Goal: Information Seeking & Learning: Learn about a topic

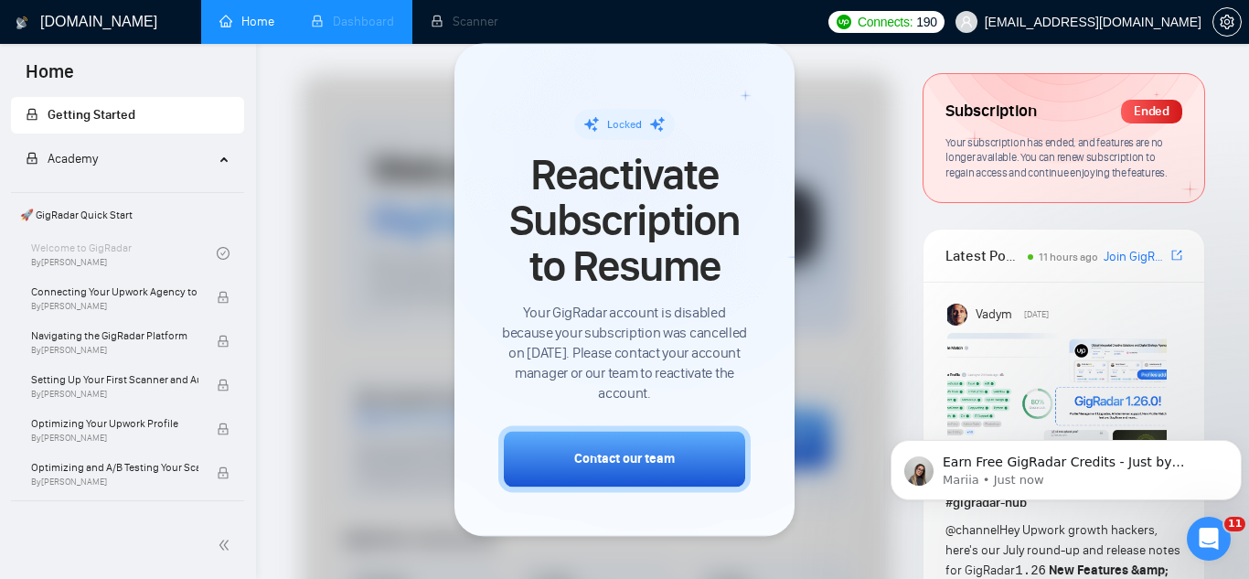
click at [369, 36] on li "Dashboard" at bounding box center [353, 22] width 120 height 44
click at [364, 25] on li "Dashboard" at bounding box center [353, 22] width 120 height 44
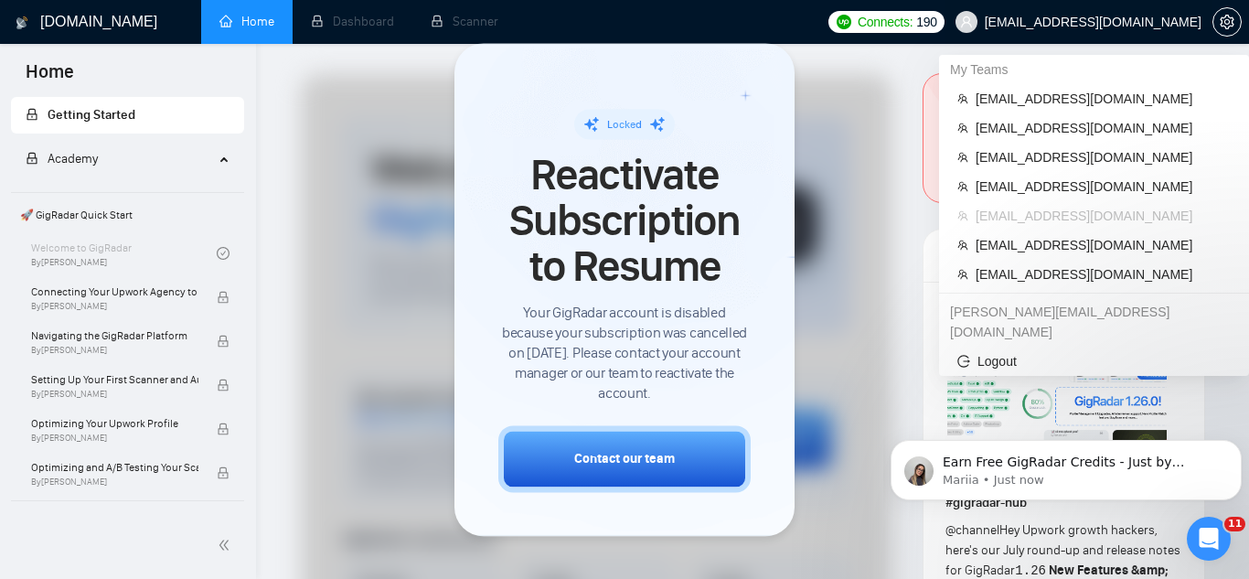
click at [1066, 22] on span "[EMAIL_ADDRESS][DOMAIN_NAME]" at bounding box center [1093, 22] width 217 height 0
click at [1053, 282] on span "[EMAIL_ADDRESS][DOMAIN_NAME]" at bounding box center [1103, 274] width 255 height 20
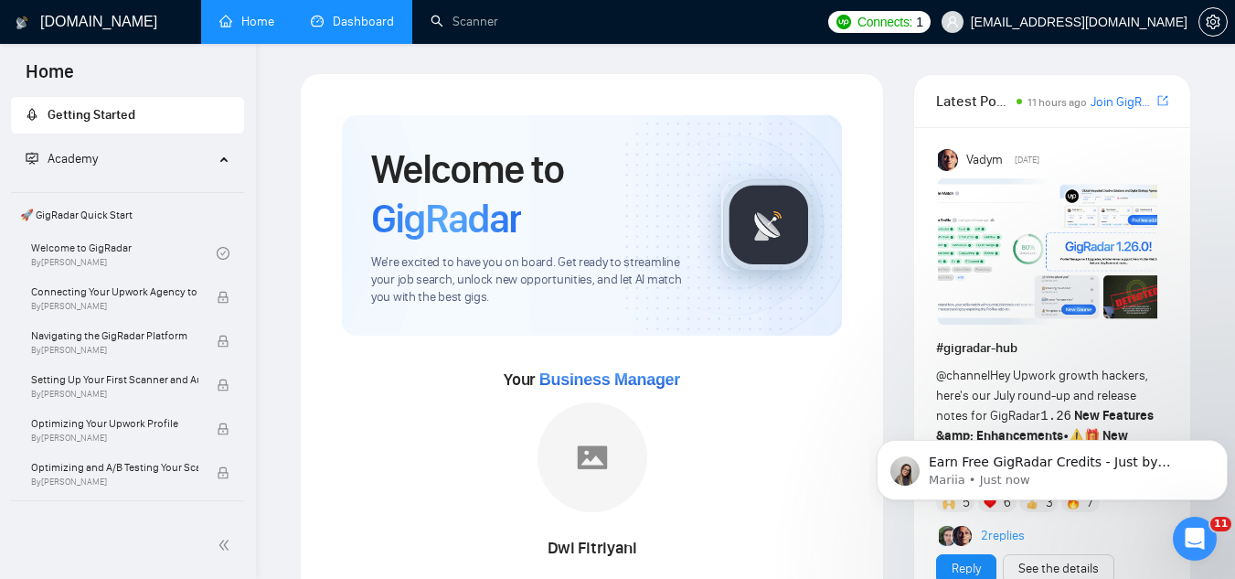
click at [358, 23] on link "Dashboard" at bounding box center [352, 22] width 83 height 16
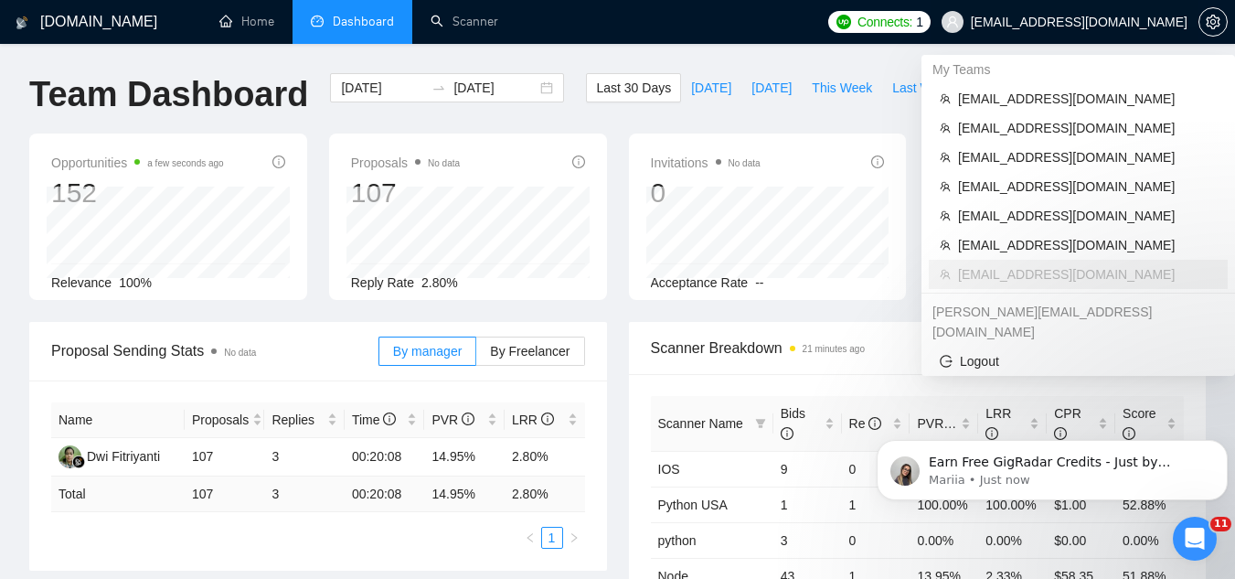
click at [1071, 22] on span "[EMAIL_ADDRESS][DOMAIN_NAME]" at bounding box center [1079, 22] width 217 height 0
click at [1070, 104] on span "[EMAIL_ADDRESS][DOMAIN_NAME]" at bounding box center [1087, 99] width 259 height 20
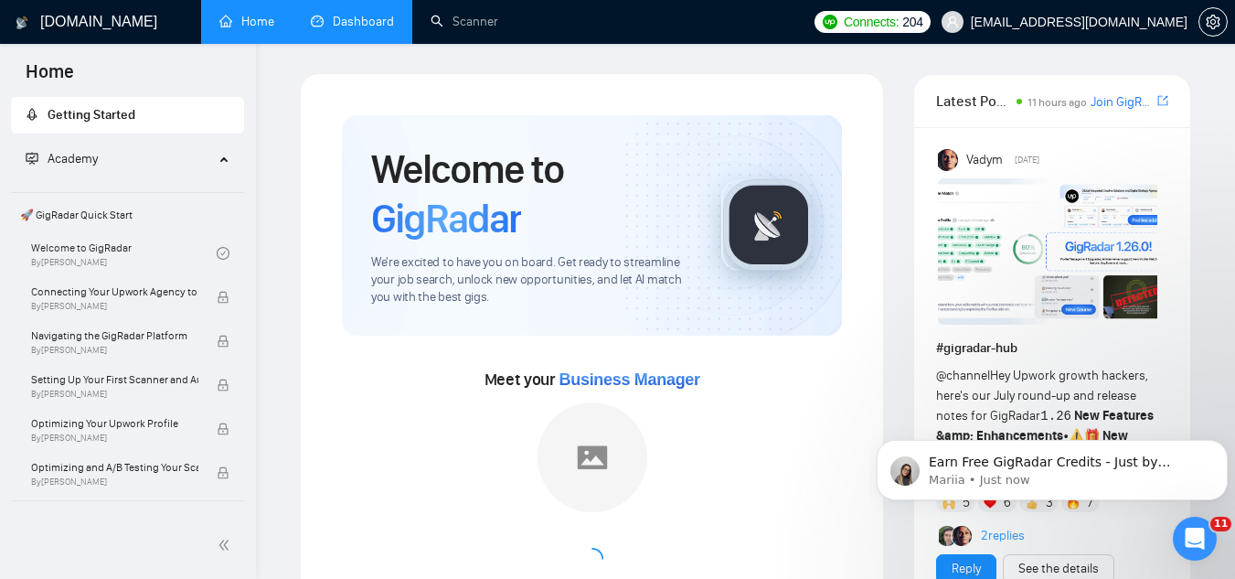
click at [357, 29] on link "Dashboard" at bounding box center [352, 22] width 83 height 16
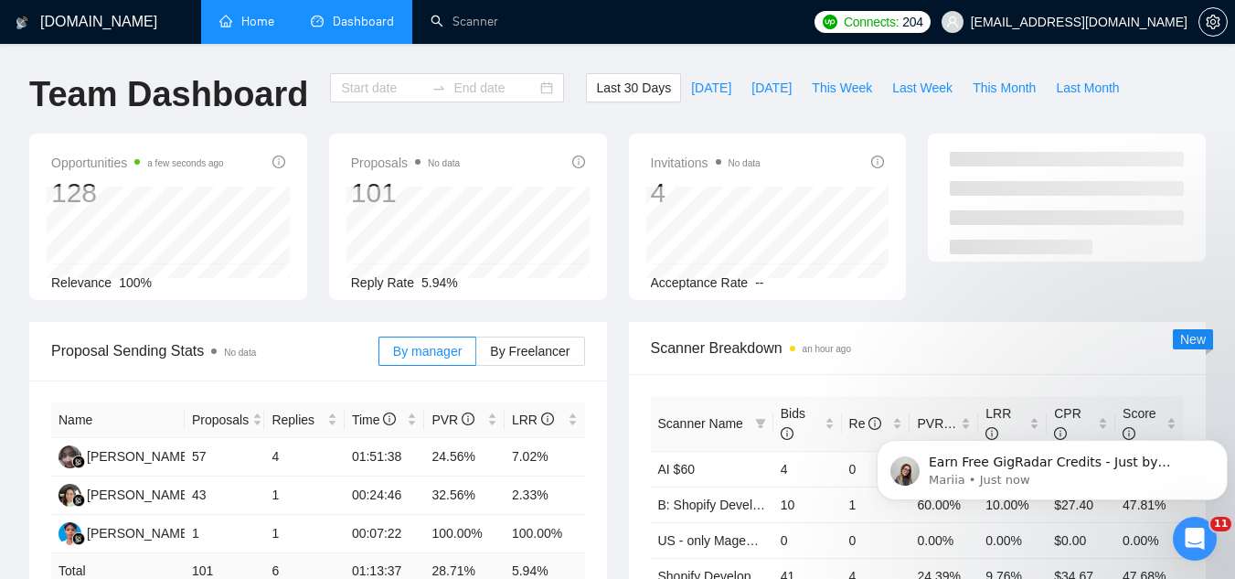
type input "[DATE]"
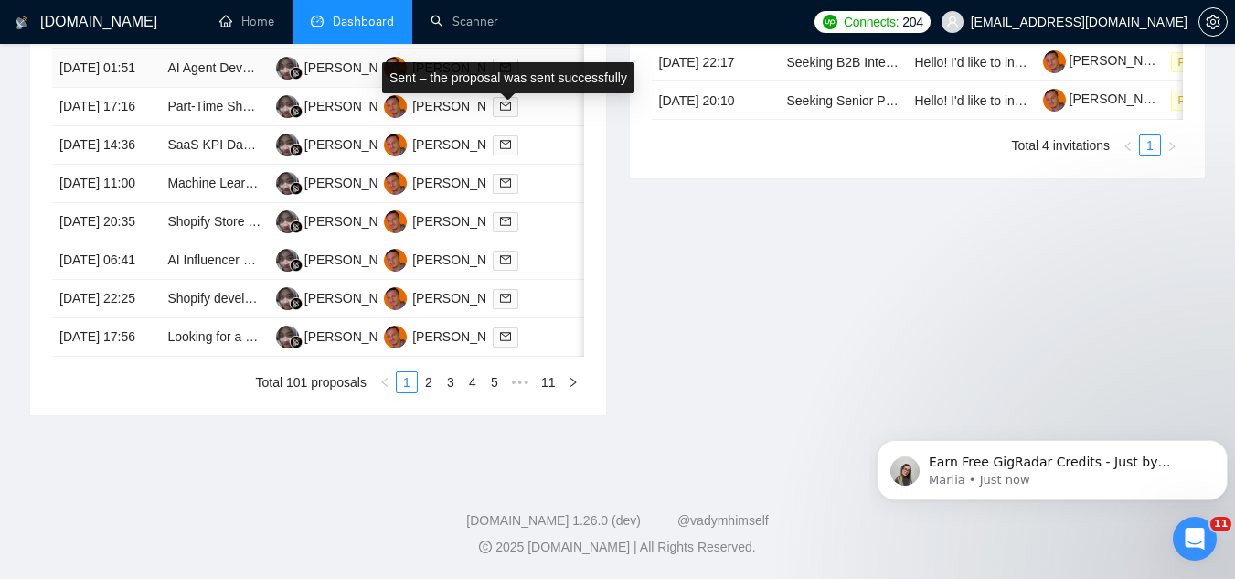
scroll to position [914, 0]
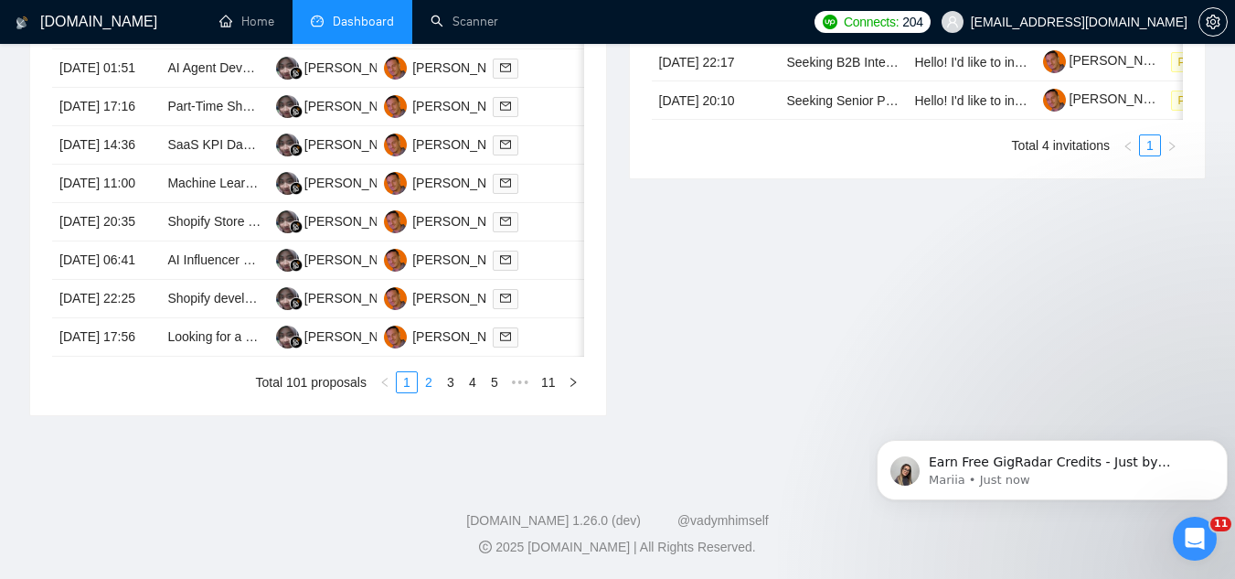
click at [430, 392] on link "2" at bounding box center [429, 382] width 20 height 20
click at [453, 392] on link "3" at bounding box center [451, 382] width 20 height 20
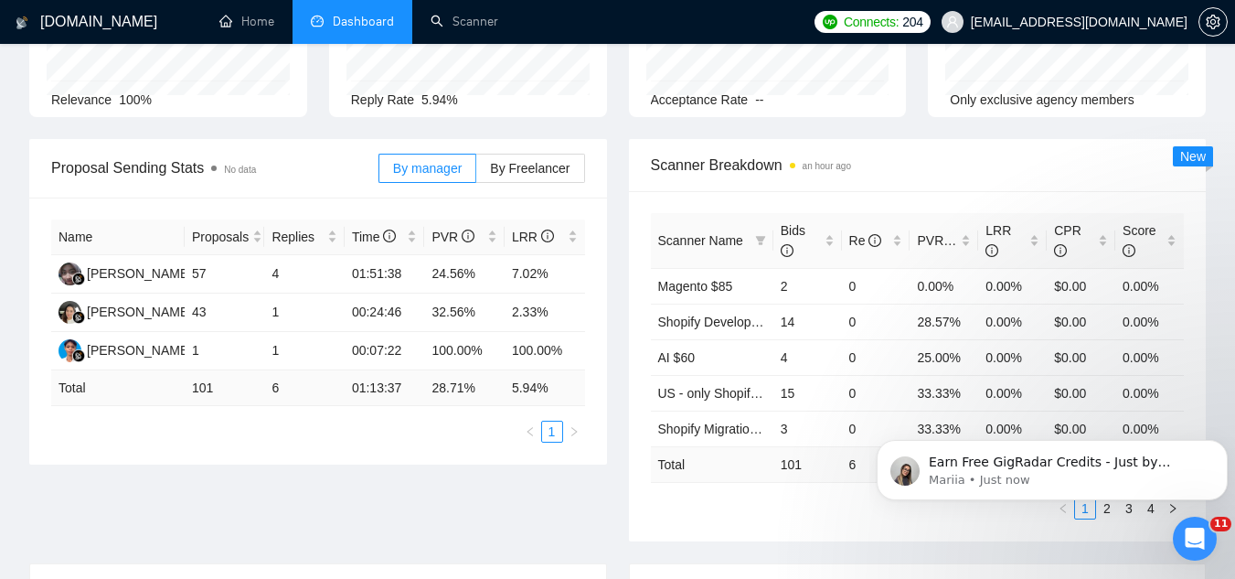
scroll to position [0, 0]
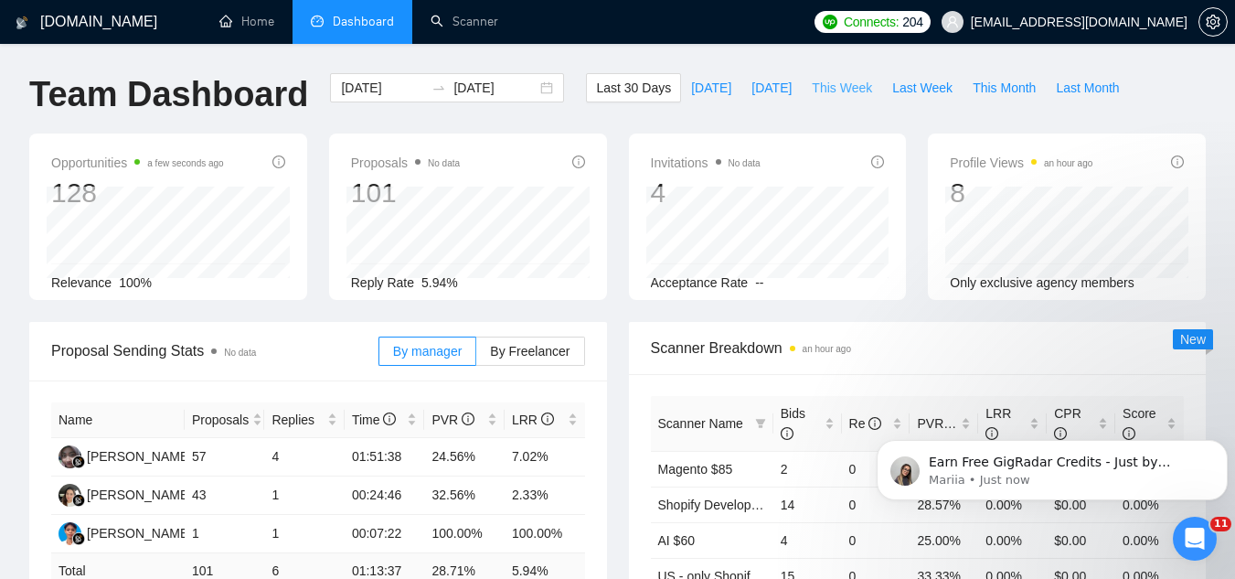
click at [819, 86] on span "This Week" at bounding box center [842, 88] width 60 height 20
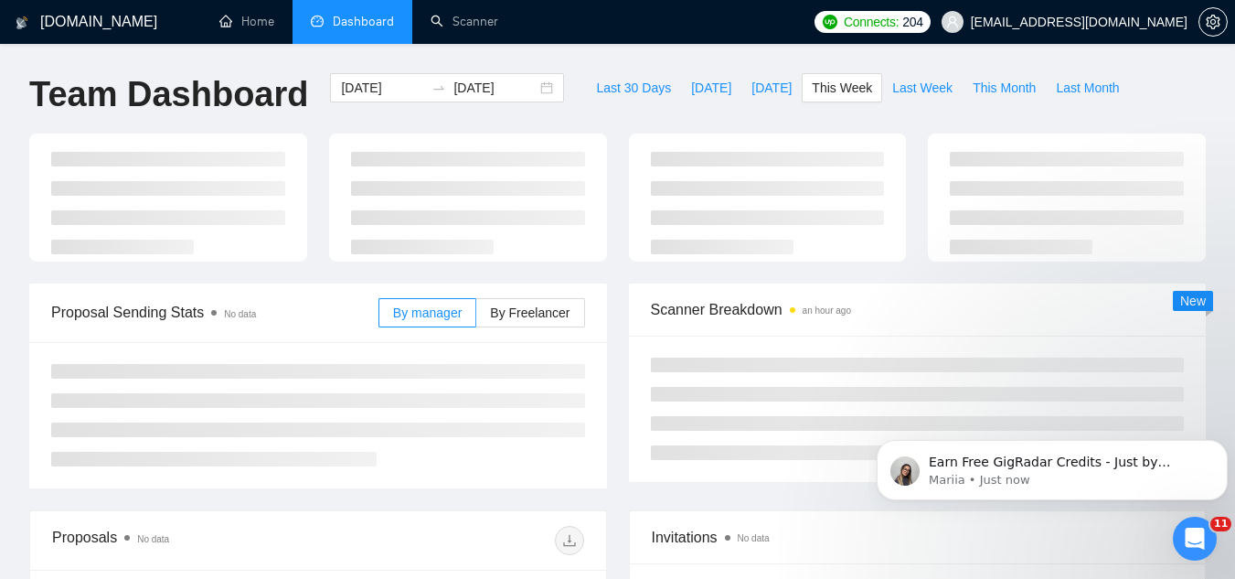
type input "[DATE]"
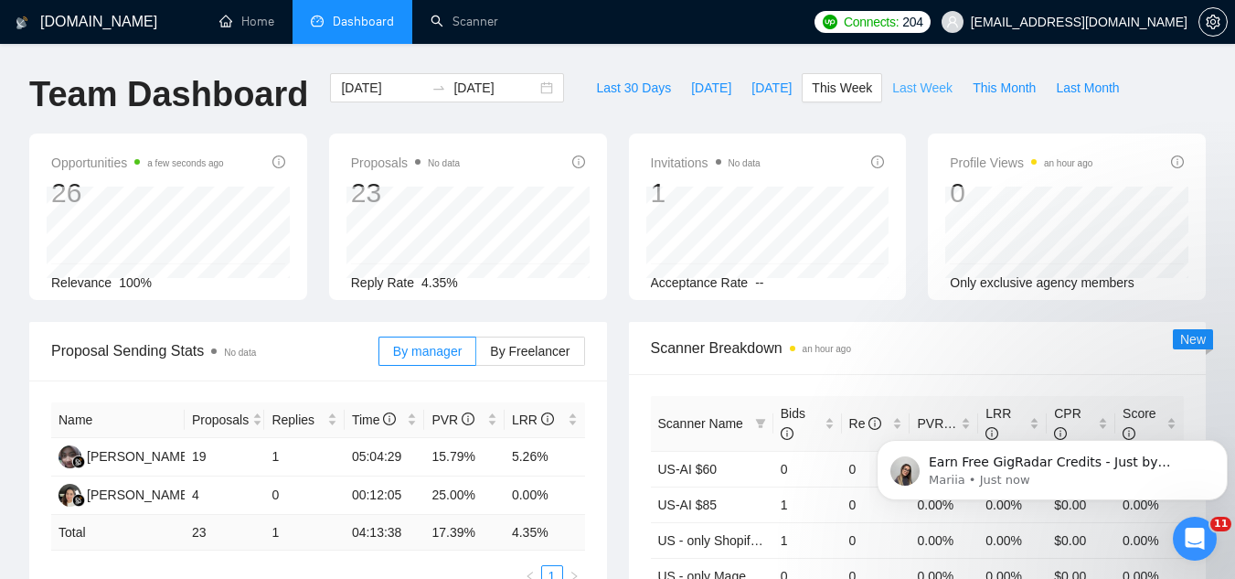
click at [892, 88] on span "Last Week" at bounding box center [922, 88] width 60 height 20
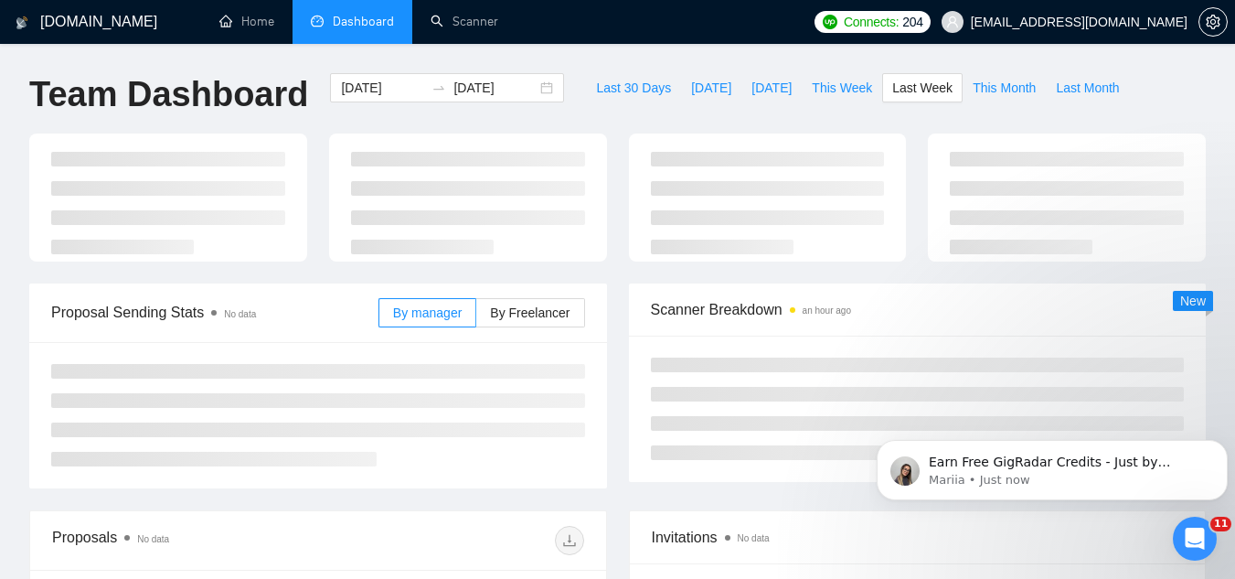
type input "[DATE]"
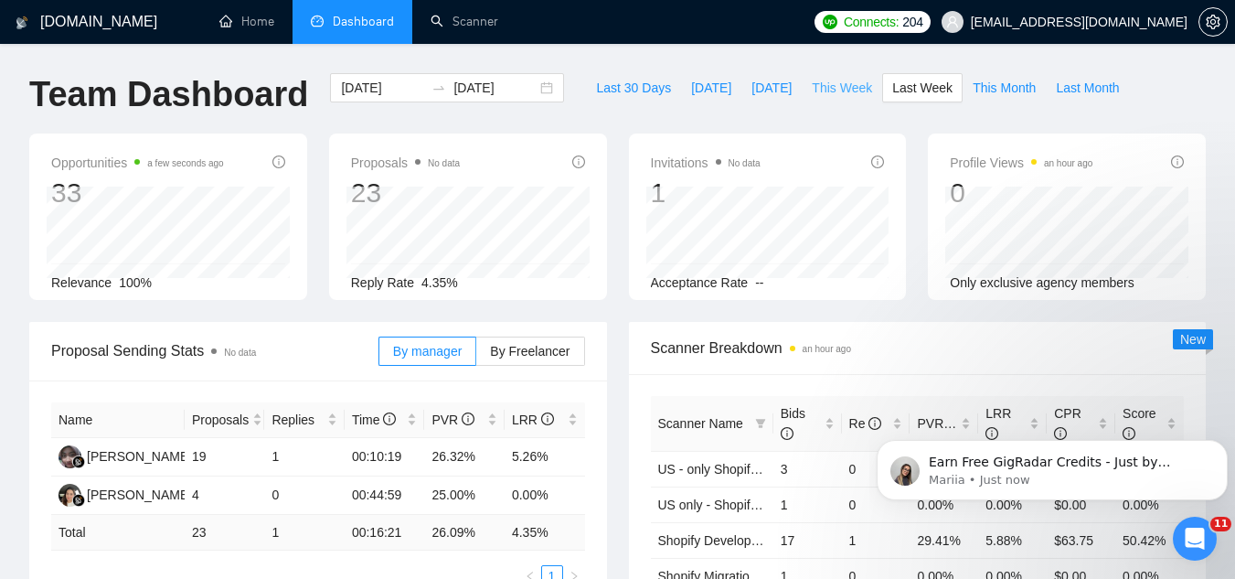
click at [812, 84] on span "This Week" at bounding box center [842, 88] width 60 height 20
type input "[DATE]"
click at [596, 84] on span "Last 30 Days" at bounding box center [633, 88] width 75 height 20
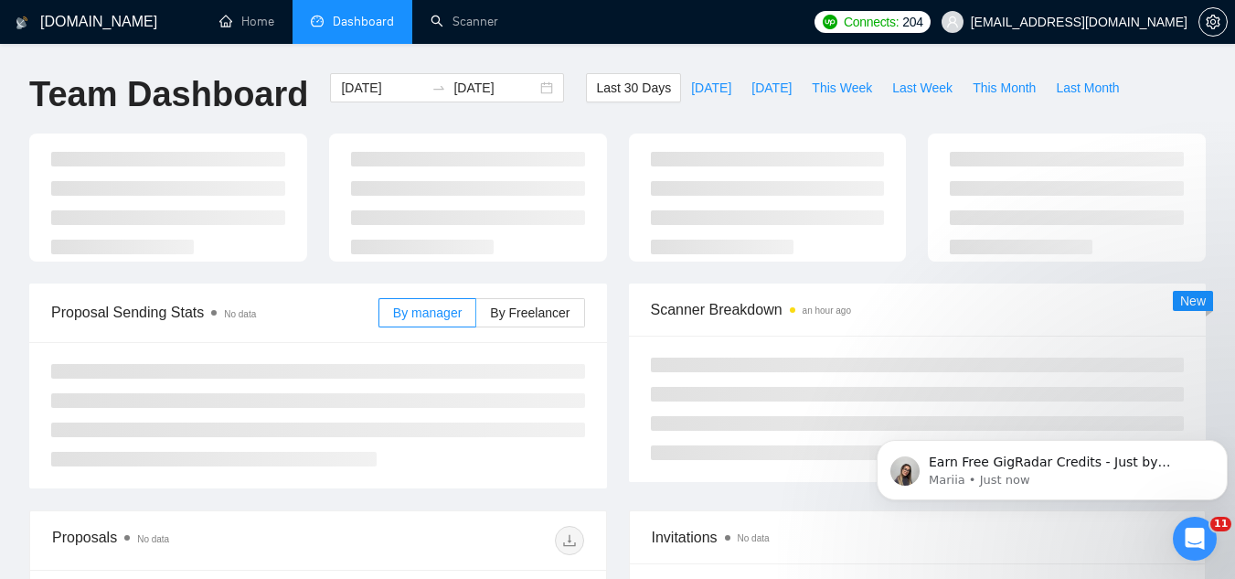
type input "[DATE]"
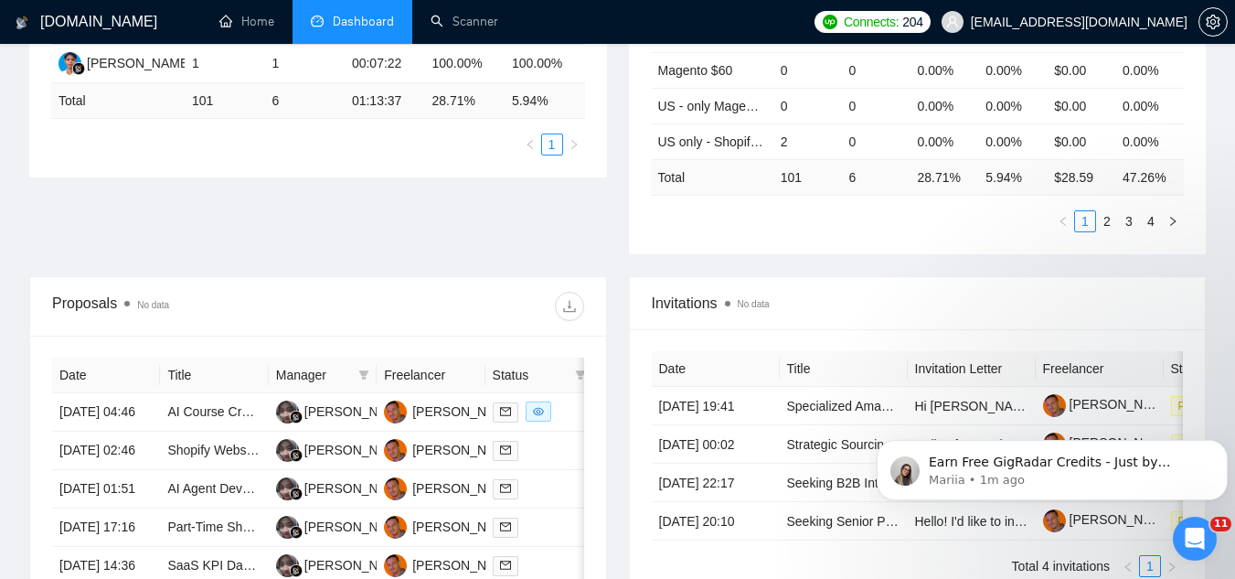
scroll to position [732, 0]
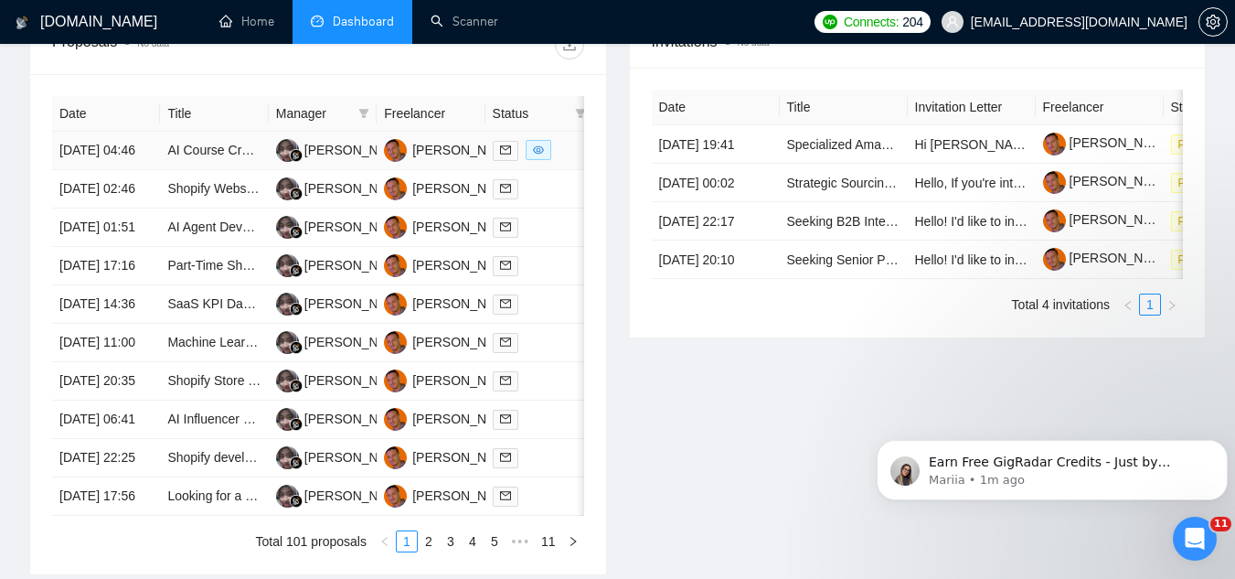
click at [208, 170] on td "AI Course Creation and Delivery" at bounding box center [214, 151] width 108 height 38
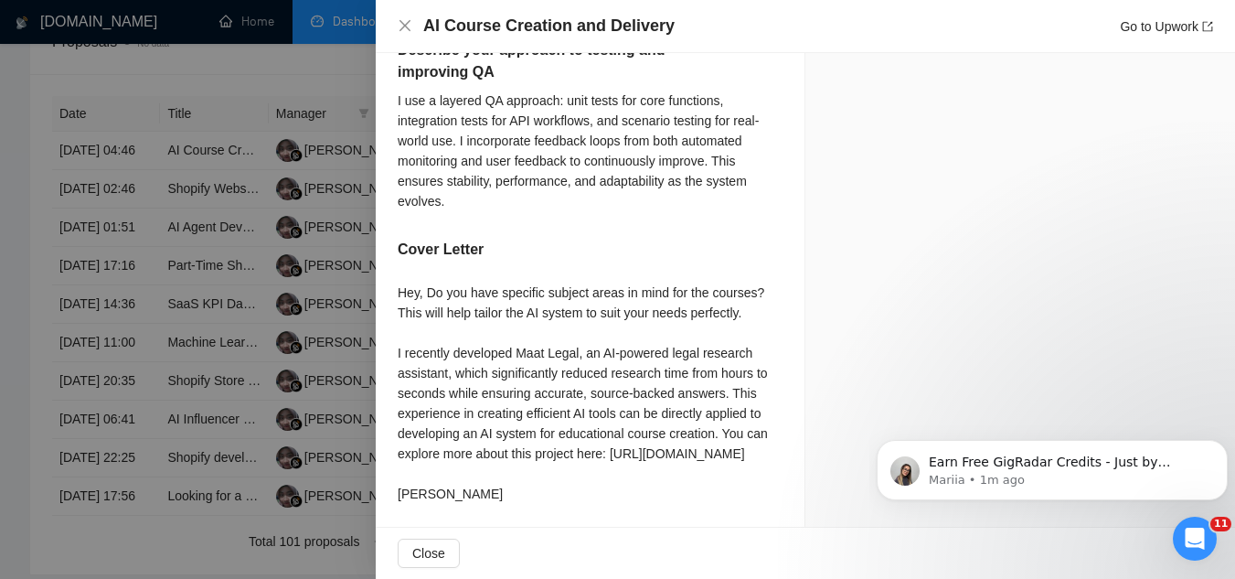
scroll to position [1213, 0]
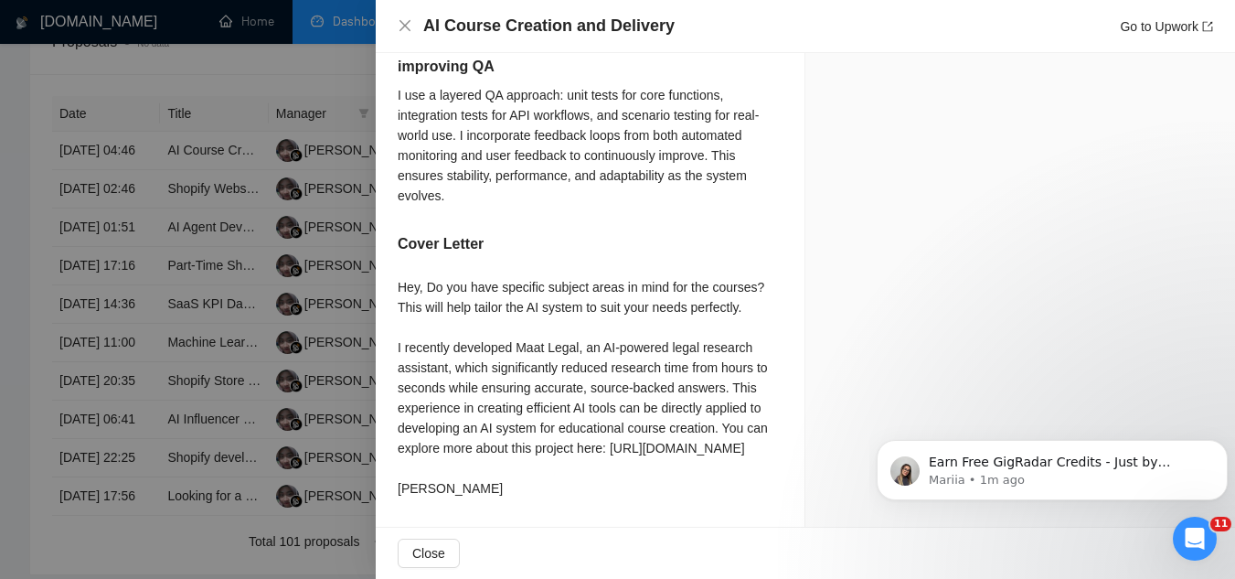
click at [247, 75] on div at bounding box center [617, 289] width 1235 height 579
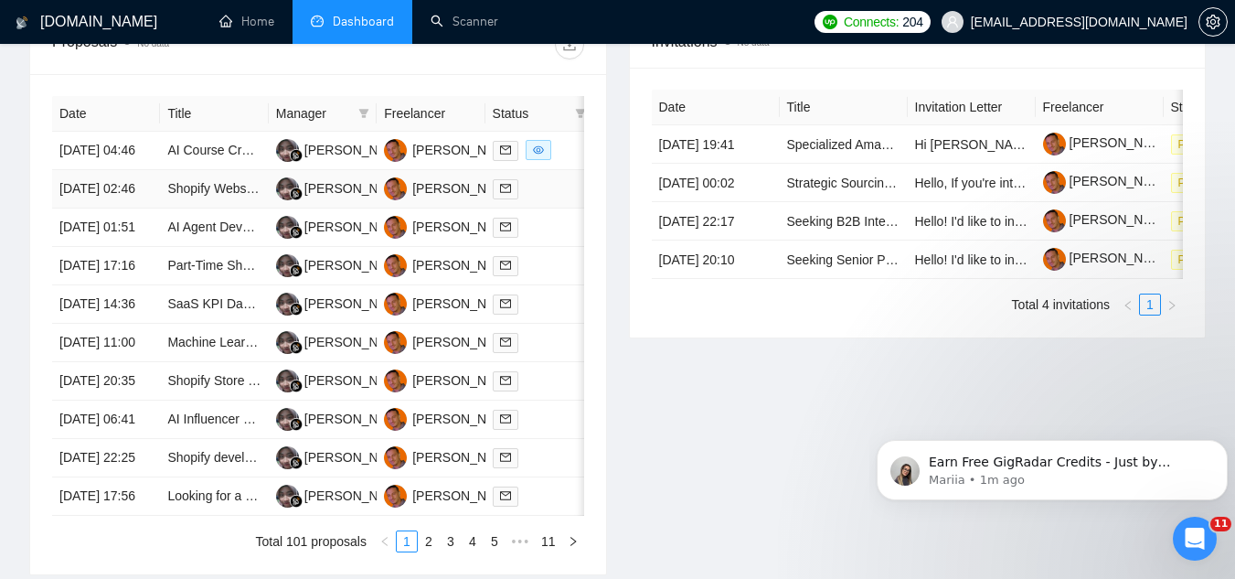
click at [217, 208] on td "Shopify Website Development for Photography Print Business" at bounding box center [214, 189] width 108 height 38
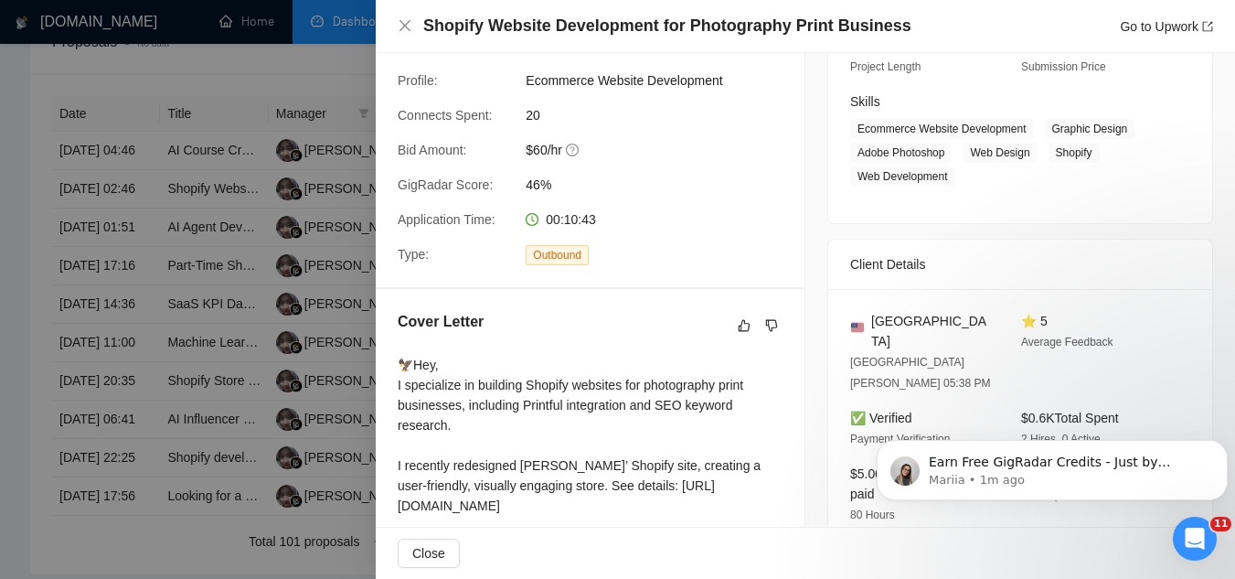
scroll to position [274, 0]
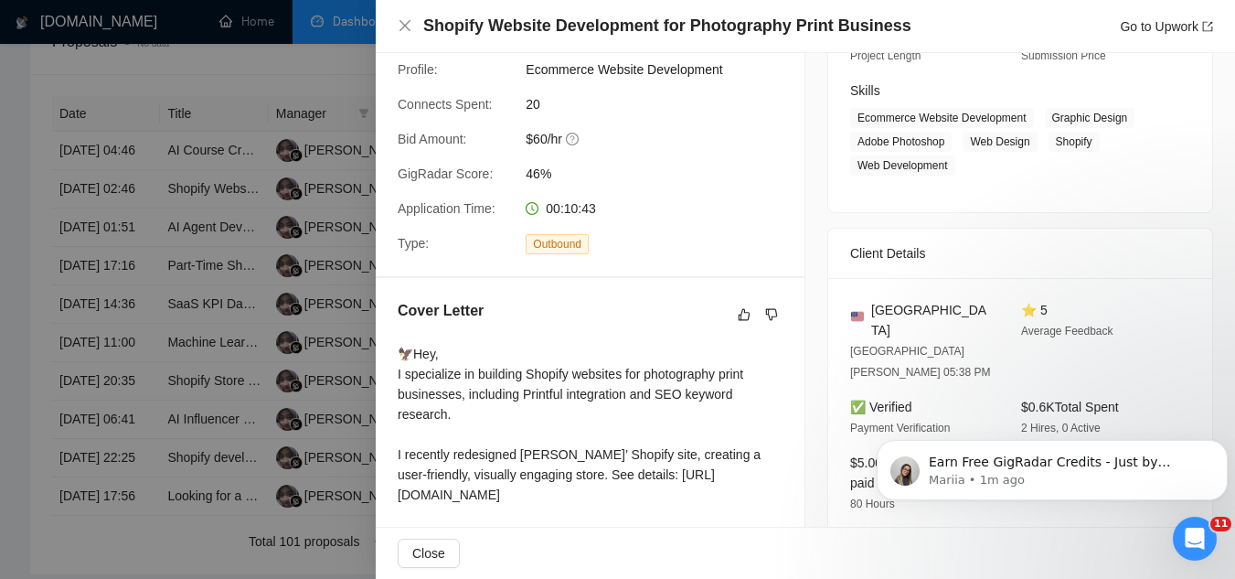
click at [261, 74] on div at bounding box center [617, 289] width 1235 height 579
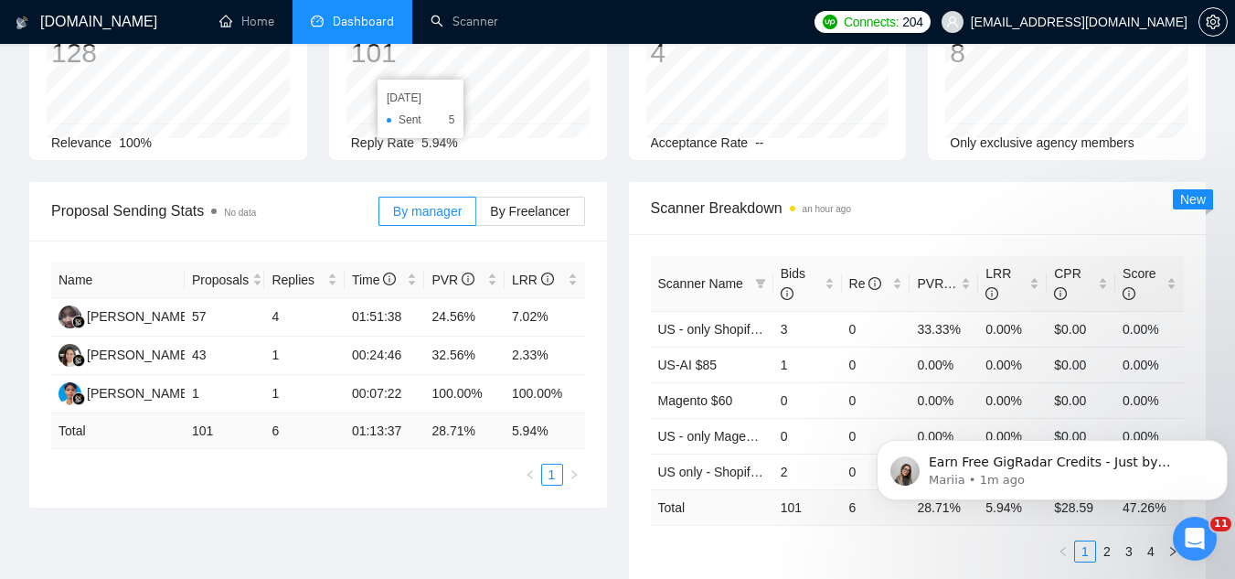
scroll to position [0, 0]
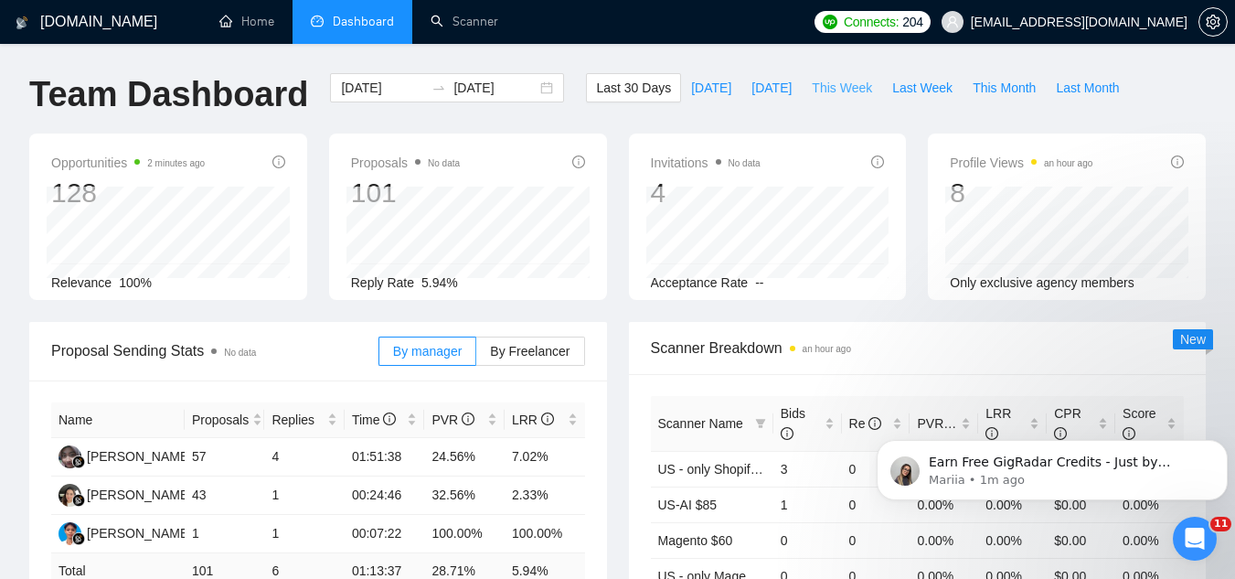
click at [829, 89] on span "This Week" at bounding box center [842, 88] width 60 height 20
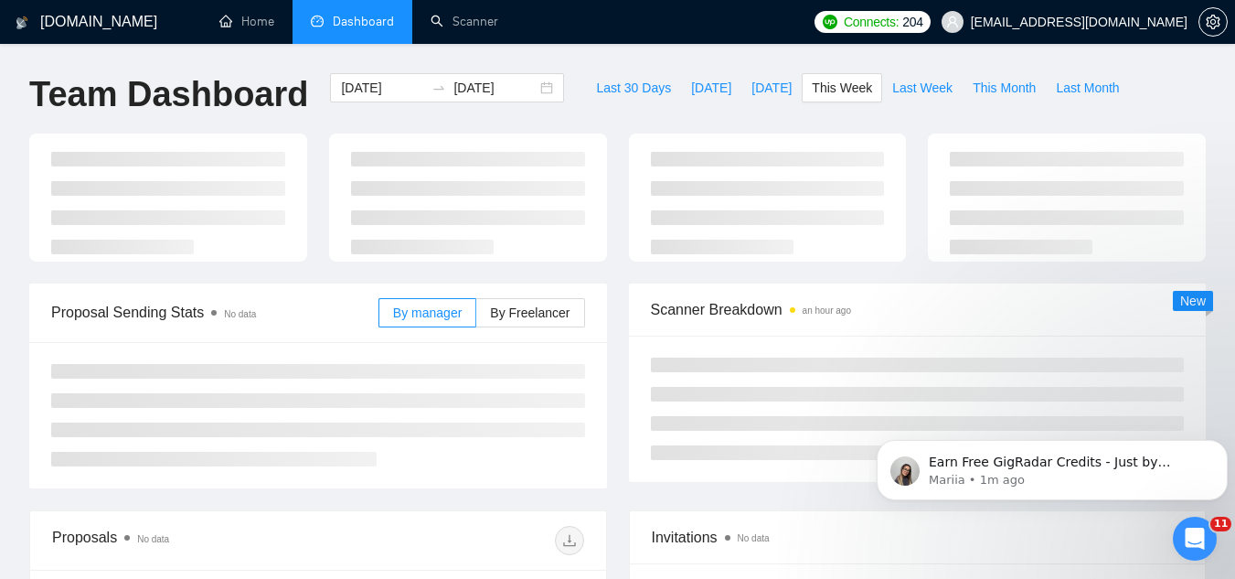
type input "[DATE]"
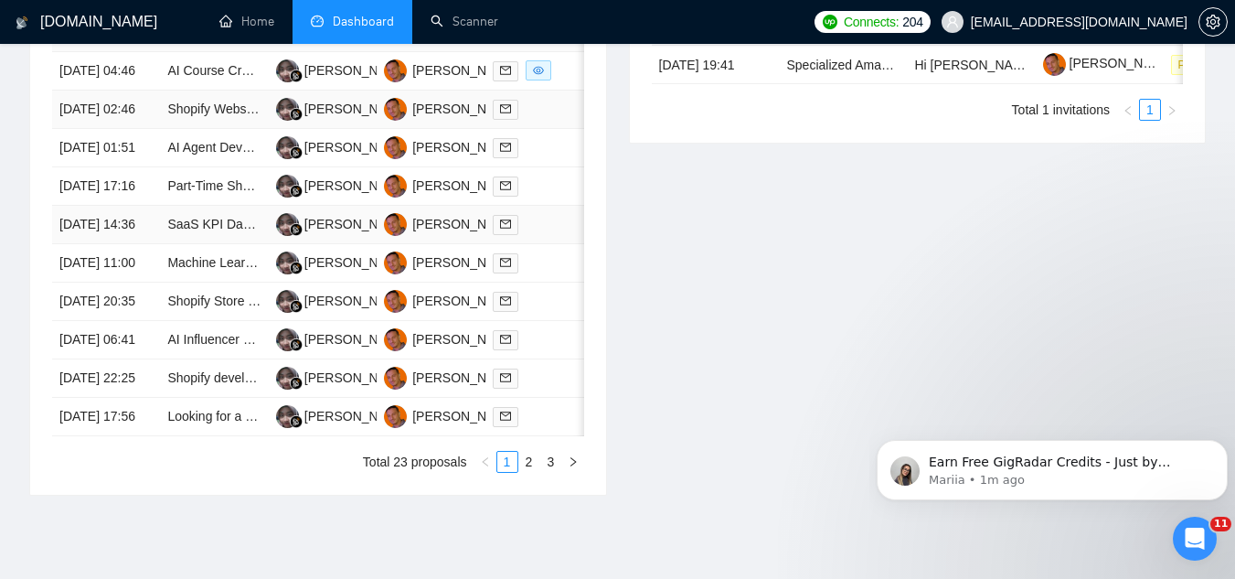
scroll to position [823, 0]
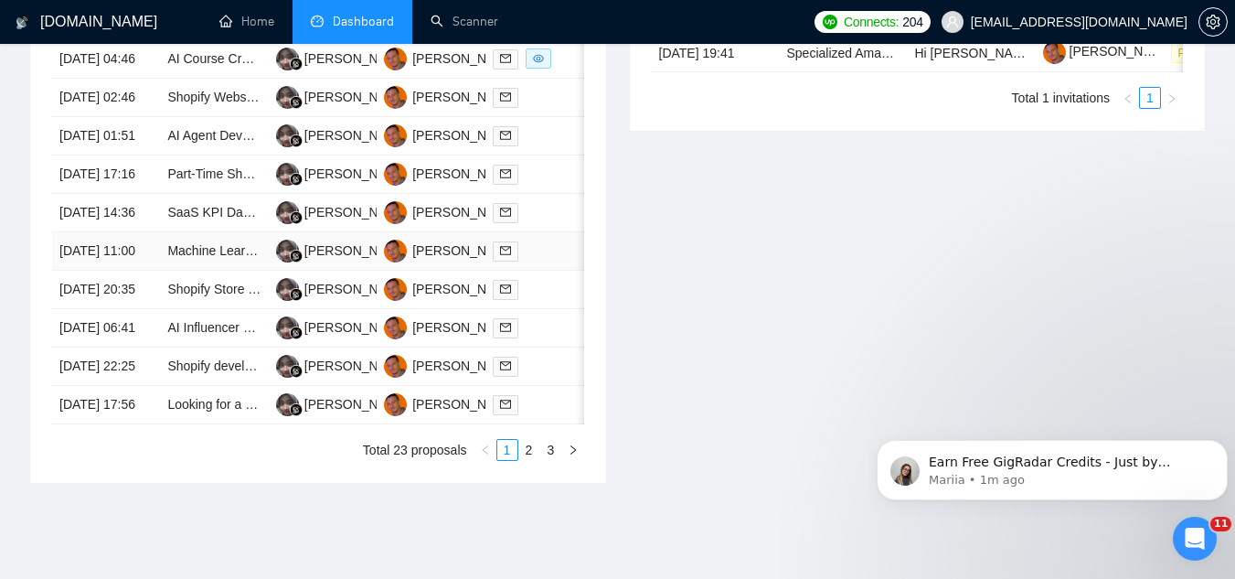
click at [207, 271] on td "Machine Learning Expert for Building Speech Model" at bounding box center [214, 251] width 108 height 38
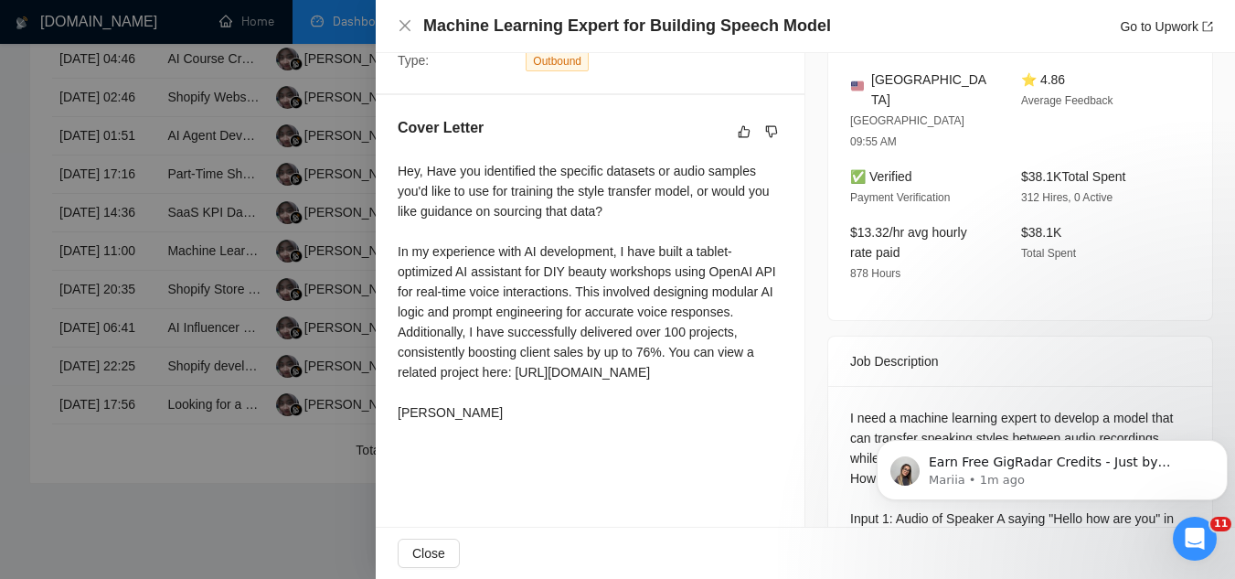
scroll to position [366, 0]
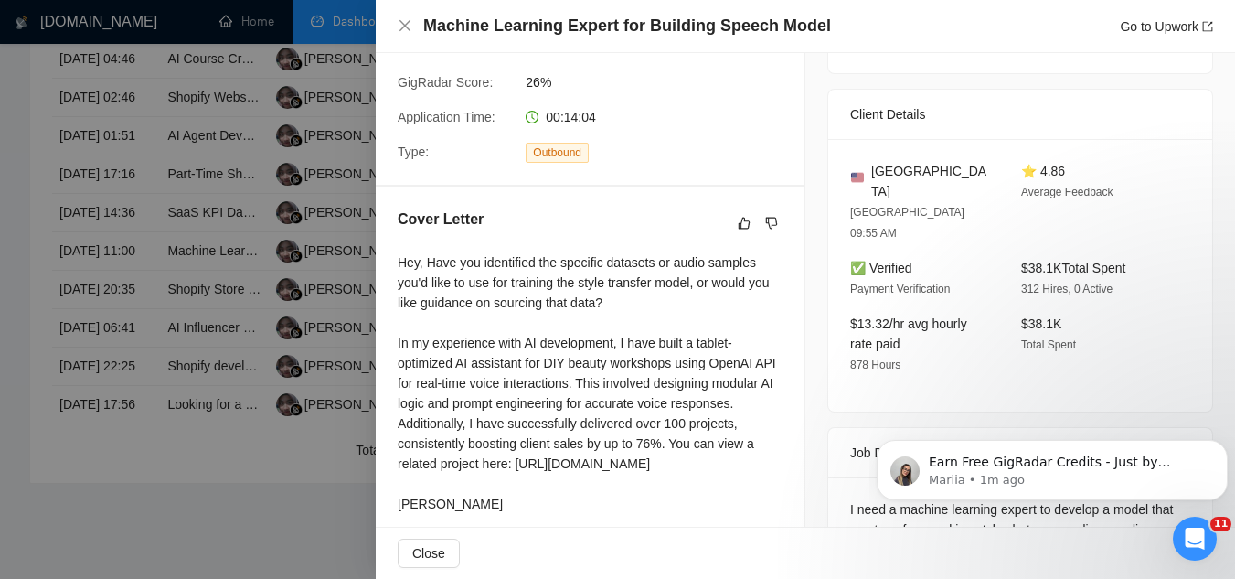
click at [195, 422] on div at bounding box center [617, 289] width 1235 height 579
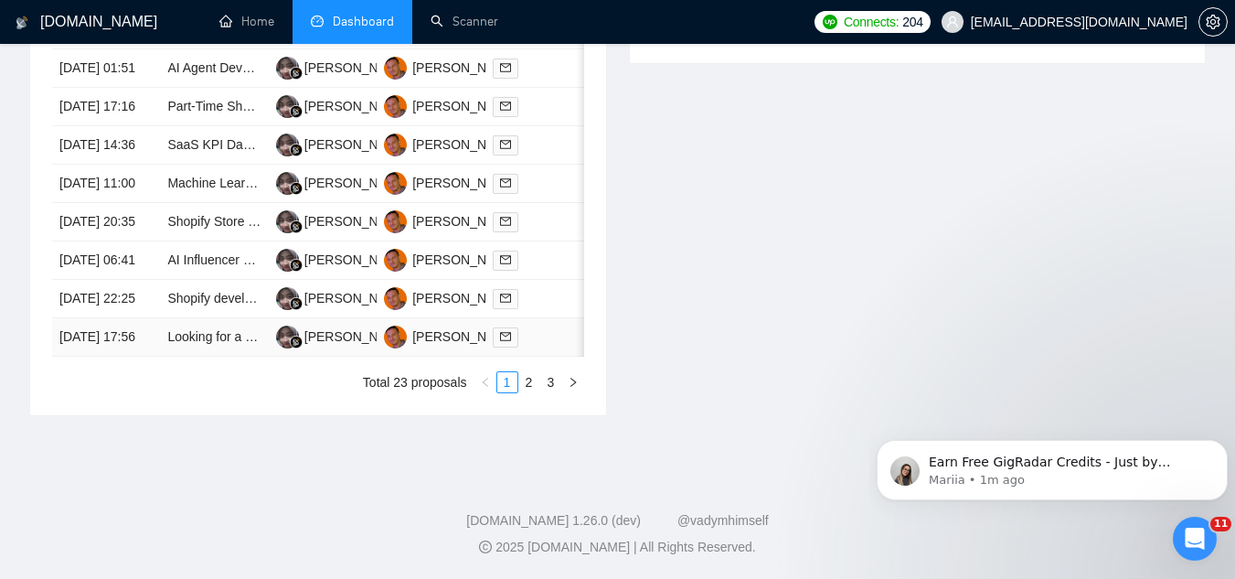
scroll to position [1006, 0]
click at [188, 357] on td "Looking for a Shopify Developer Who Can Actually Code" at bounding box center [214, 337] width 108 height 38
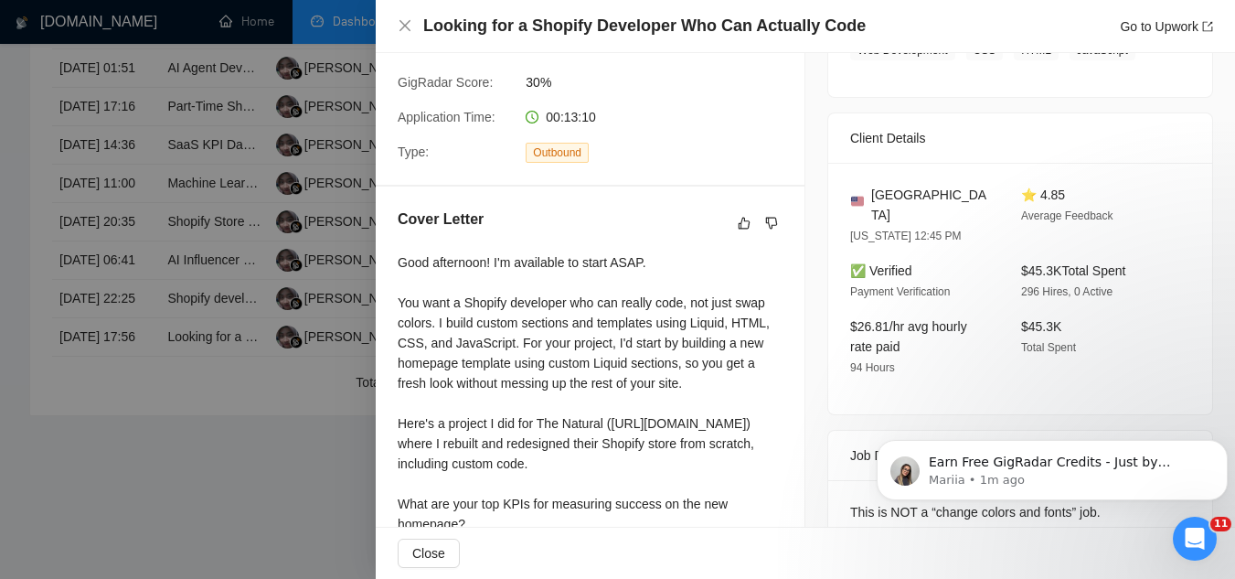
click at [283, 471] on div at bounding box center [617, 289] width 1235 height 579
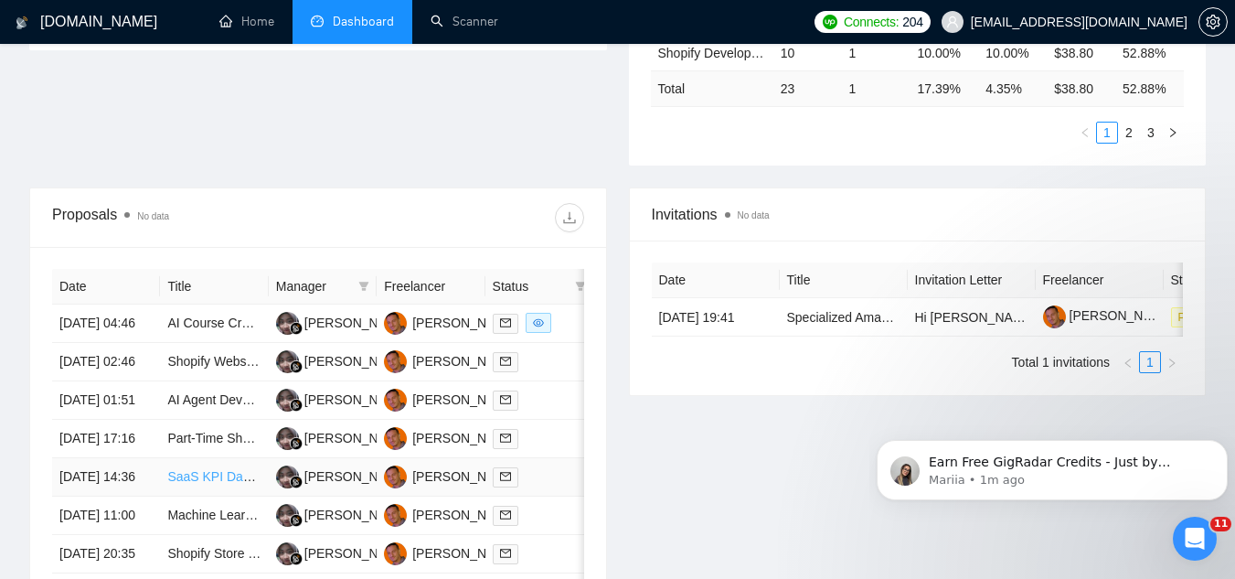
scroll to position [549, 0]
